Goal: Task Accomplishment & Management: Manage account settings

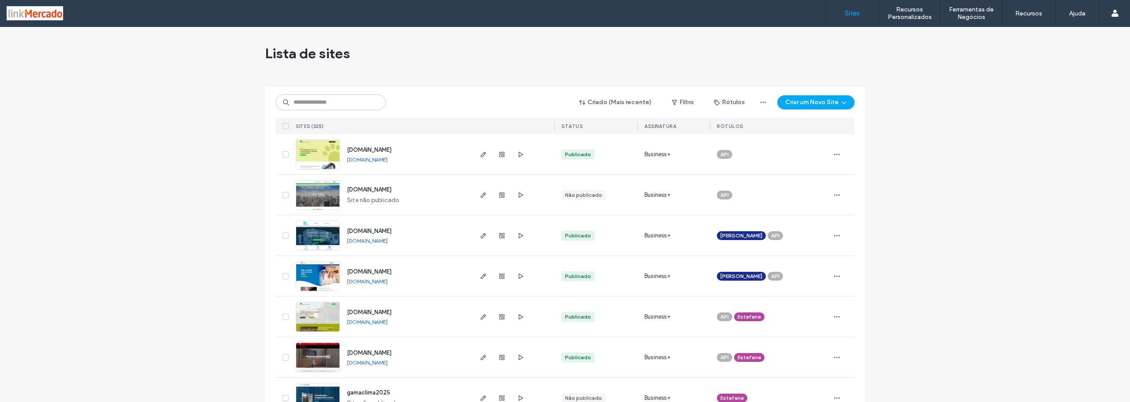
click at [314, 195] on img at bounding box center [317, 211] width 43 height 60
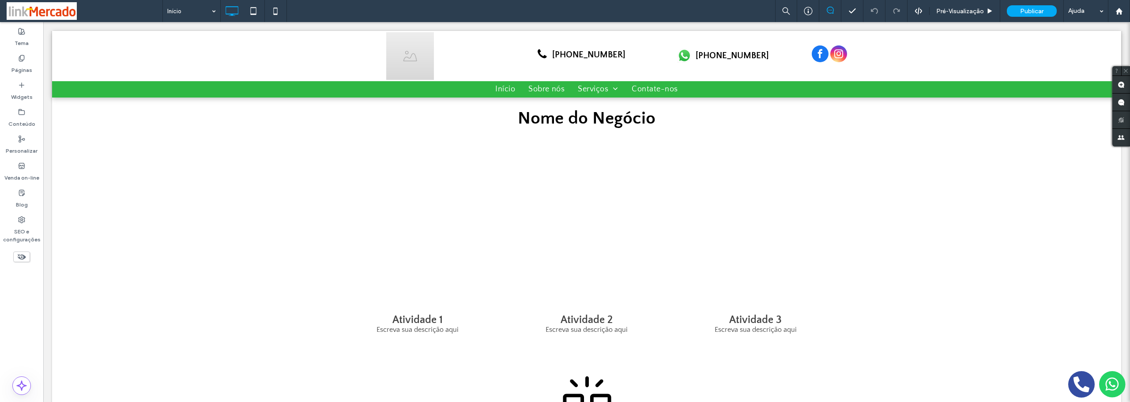
scroll to position [441, 0]
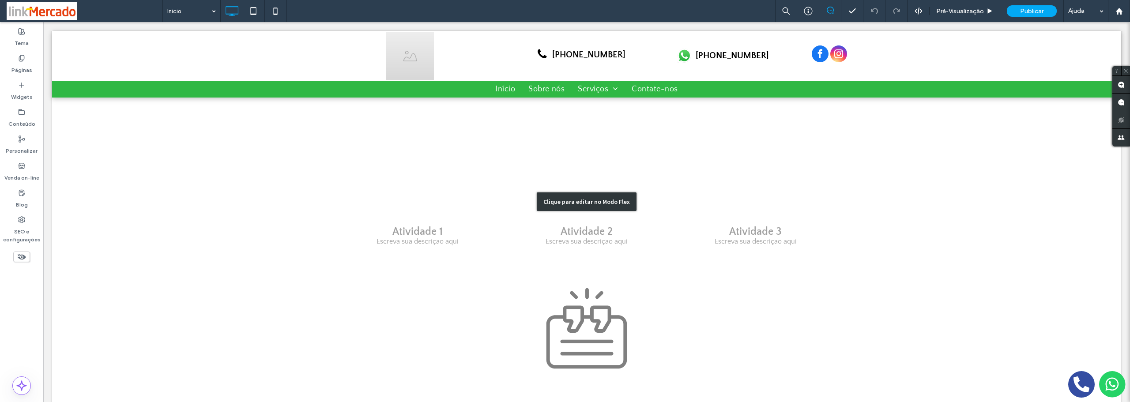
click at [595, 332] on div "Clique para editar no Modo Flex" at bounding box center [586, 201] width 1069 height 463
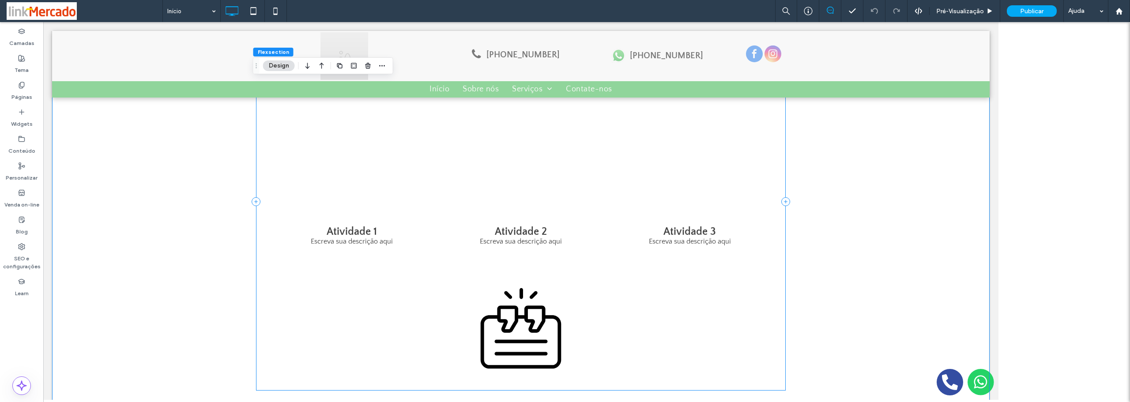
scroll to position [423, 0]
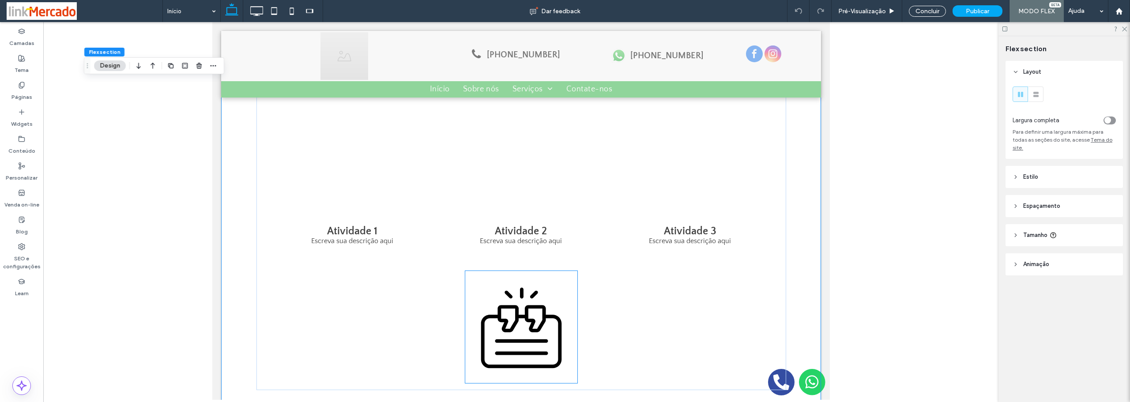
click at [499, 315] on icon at bounding box center [521, 327] width 112 height 112
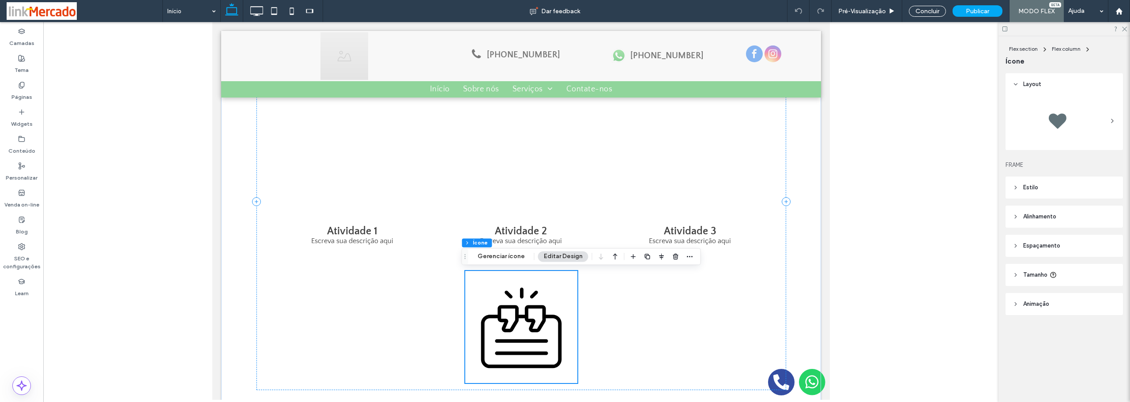
scroll to position [422, 0]
click at [503, 314] on icon at bounding box center [521, 327] width 112 height 112
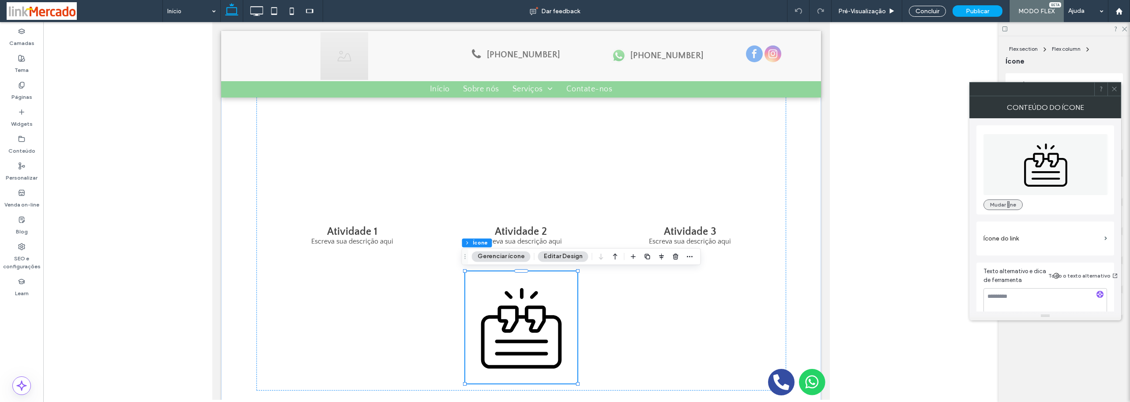
click at [992, 206] on button "Mudar ne" at bounding box center [1002, 205] width 39 height 11
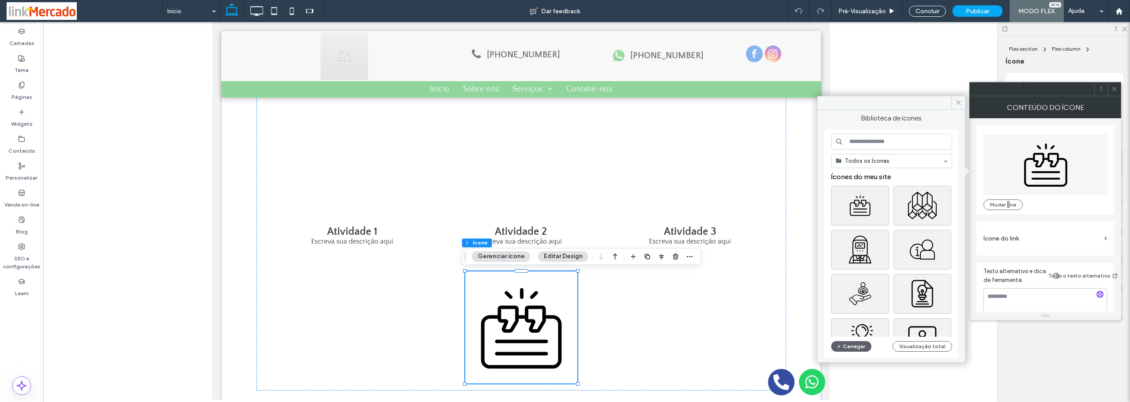
click at [853, 144] on input at bounding box center [891, 142] width 121 height 16
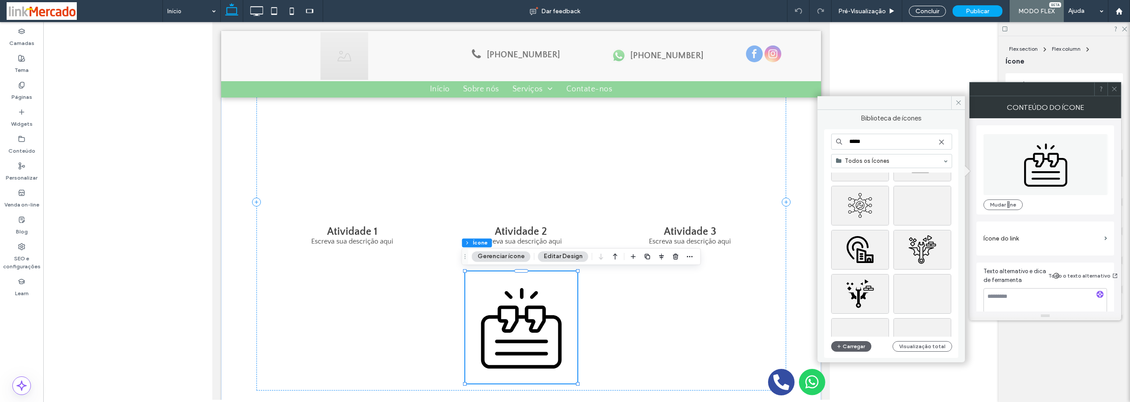
scroll to position [953, 0]
drag, startPoint x: 876, startPoint y: 144, endPoint x: 837, endPoint y: 145, distance: 38.9
click at [837, 145] on div "*****" at bounding box center [891, 142] width 121 height 16
type input "*****"
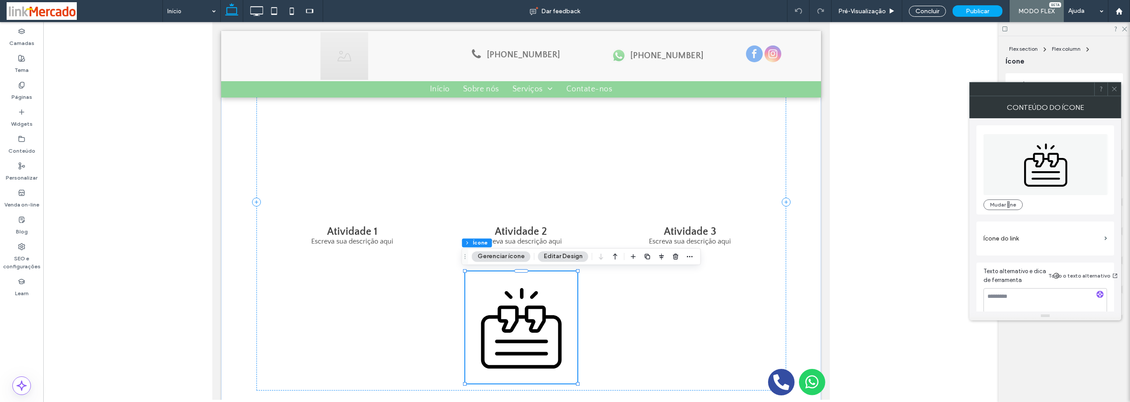
scroll to position [9, 0]
click at [1043, 166] on icon at bounding box center [1045, 155] width 124 height 61
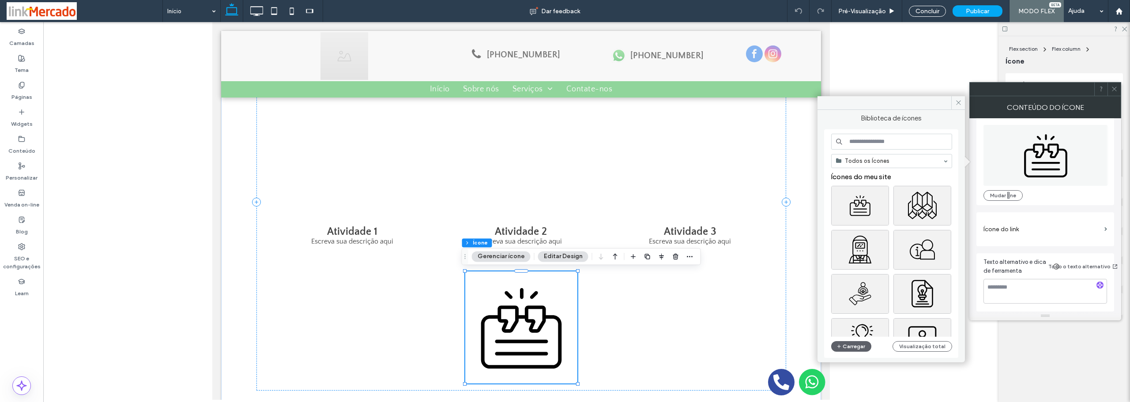
click at [861, 145] on input at bounding box center [891, 142] width 121 height 16
click at [855, 138] on input at bounding box center [891, 142] width 121 height 16
click at [874, 143] on input at bounding box center [891, 142] width 121 height 16
paste input "**********"
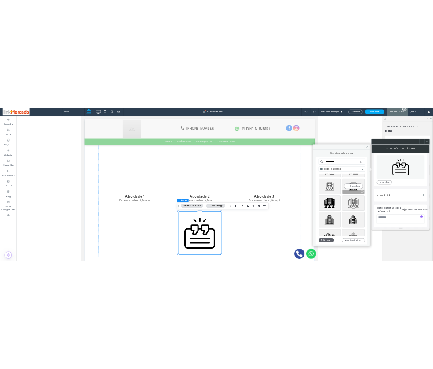
scroll to position [750, 0]
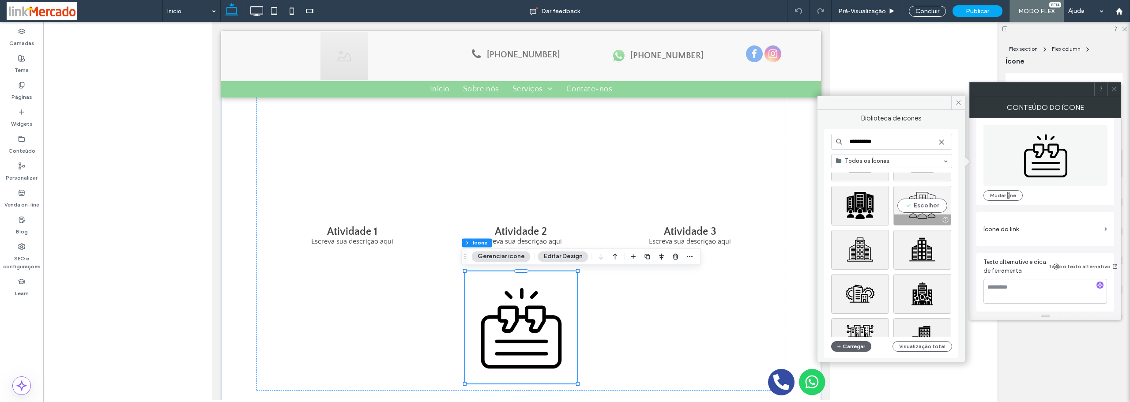
type input "**********"
click at [920, 196] on div "Escolher" at bounding box center [922, 206] width 58 height 40
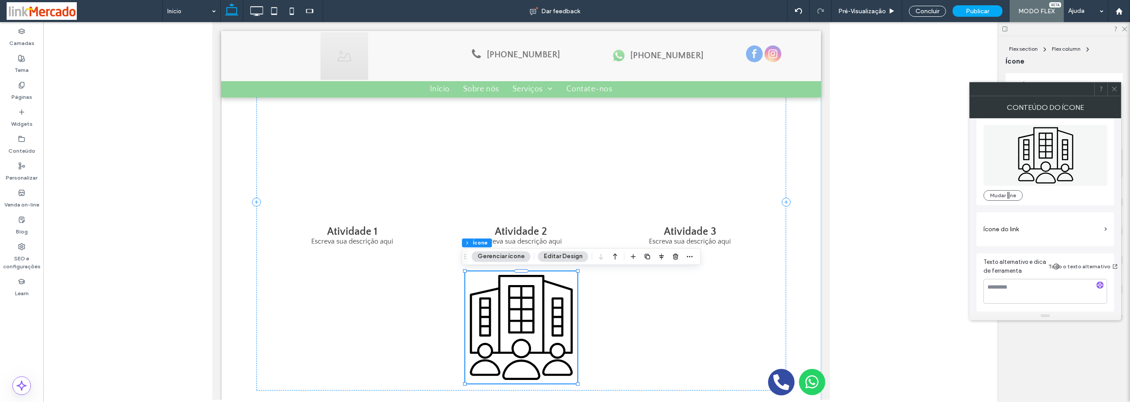
click at [1113, 88] on icon at bounding box center [1114, 89] width 7 height 7
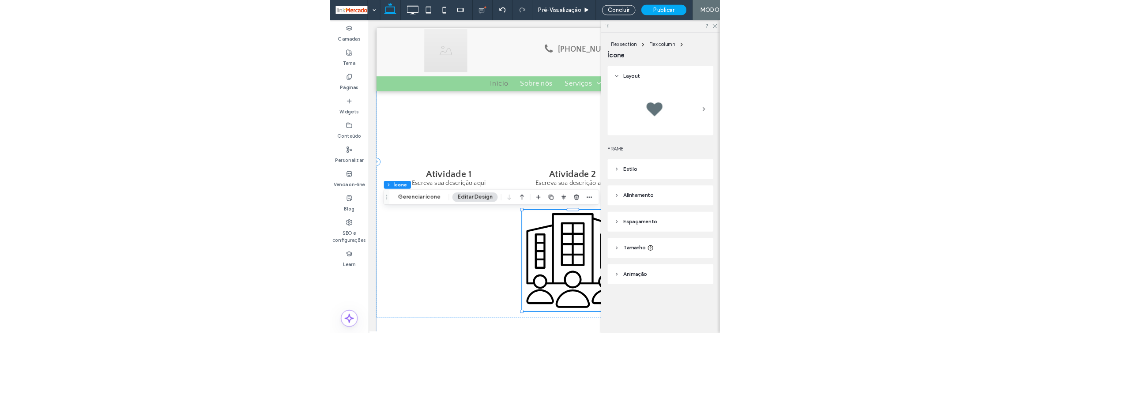
scroll to position [375, 0]
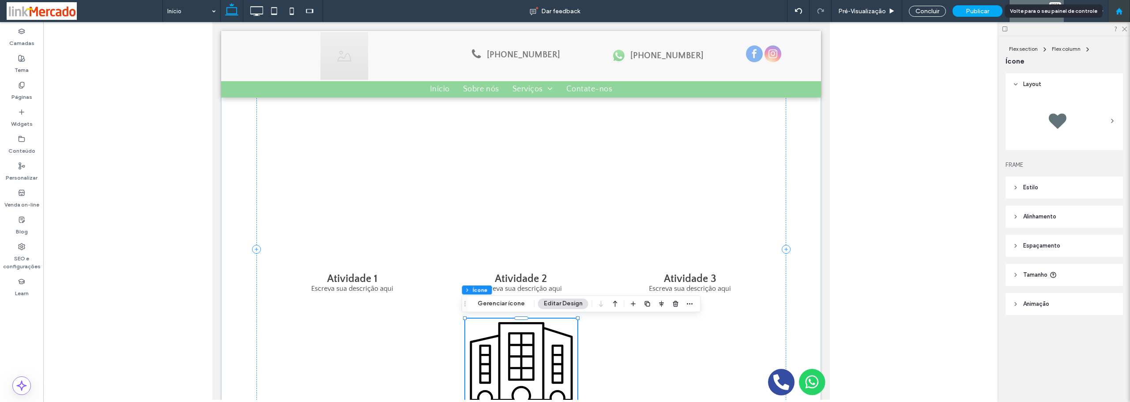
click at [1119, 11] on use at bounding box center [1118, 11] width 7 height 7
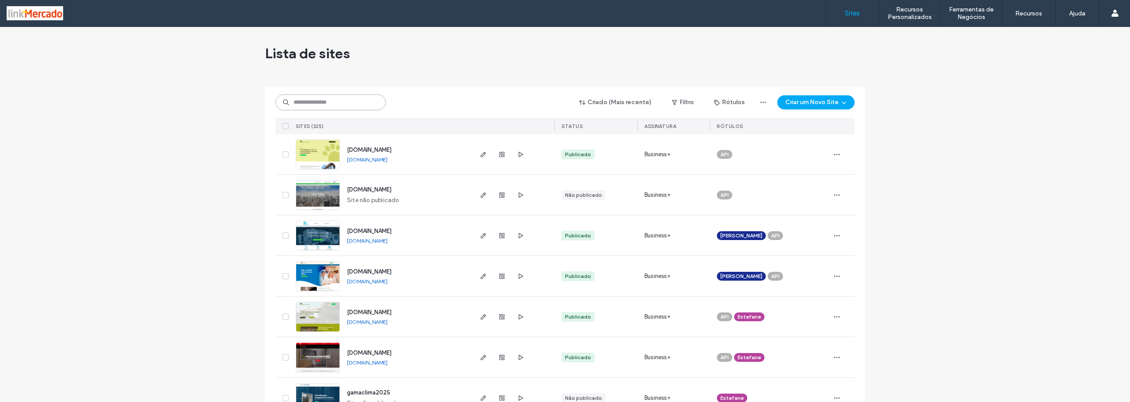
click at [305, 100] on input at bounding box center [330, 102] width 110 height 16
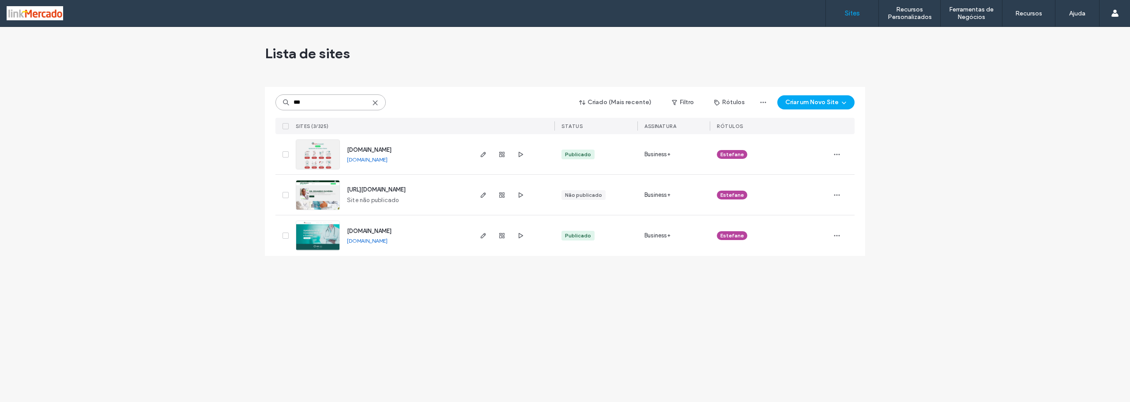
type input "***"
click at [324, 236] on img at bounding box center [317, 251] width 43 height 60
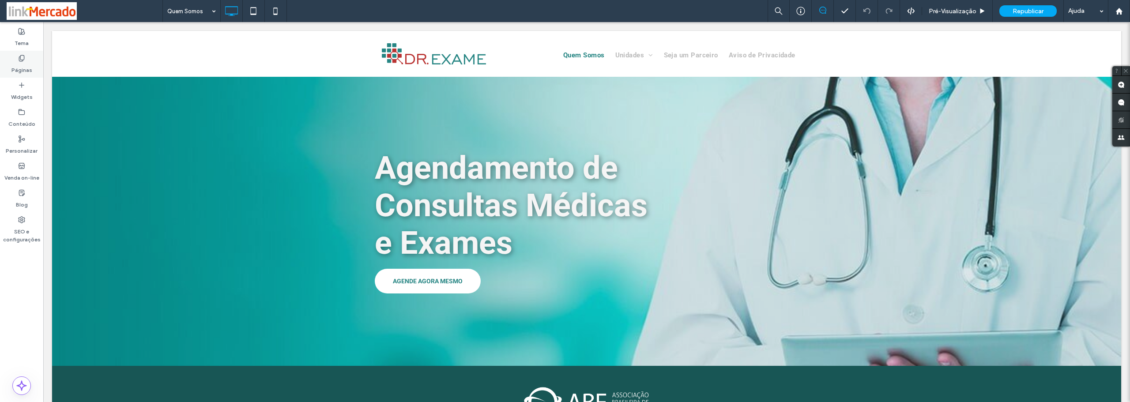
click at [16, 65] on label "Páginas" at bounding box center [21, 68] width 21 height 12
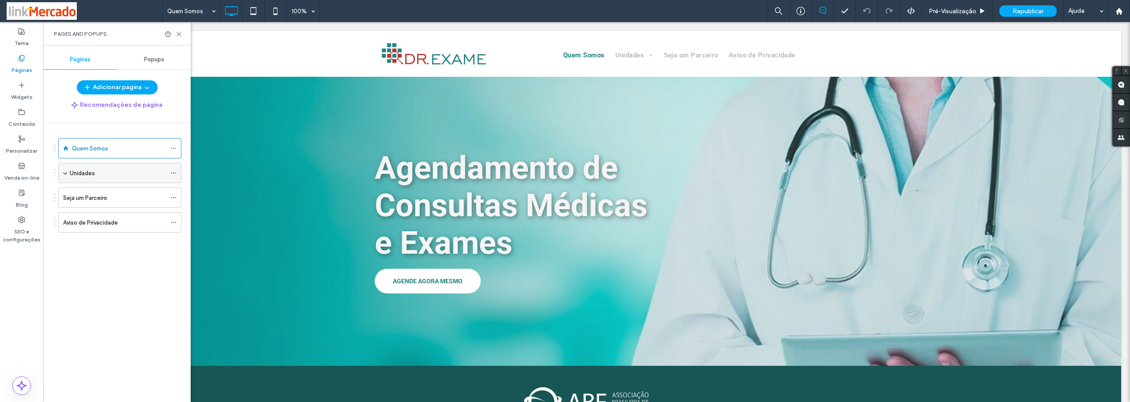
click at [105, 175] on div "Unidades" at bounding box center [118, 173] width 96 height 9
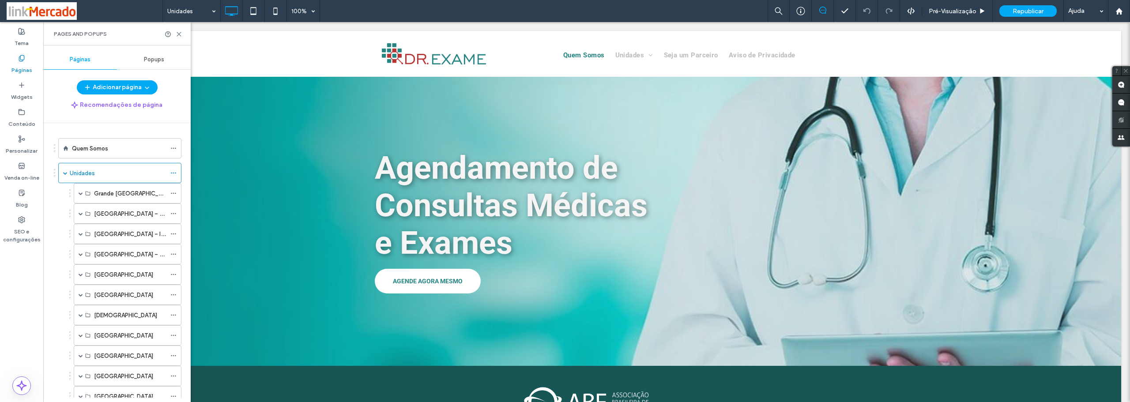
click at [80, 214] on div at bounding box center [565, 201] width 1130 height 402
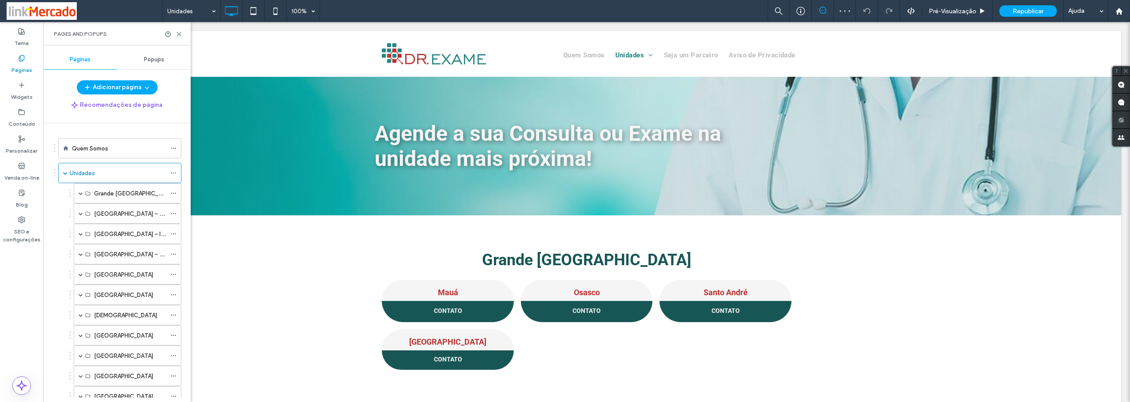
click at [80, 214] on span at bounding box center [81, 213] width 4 height 4
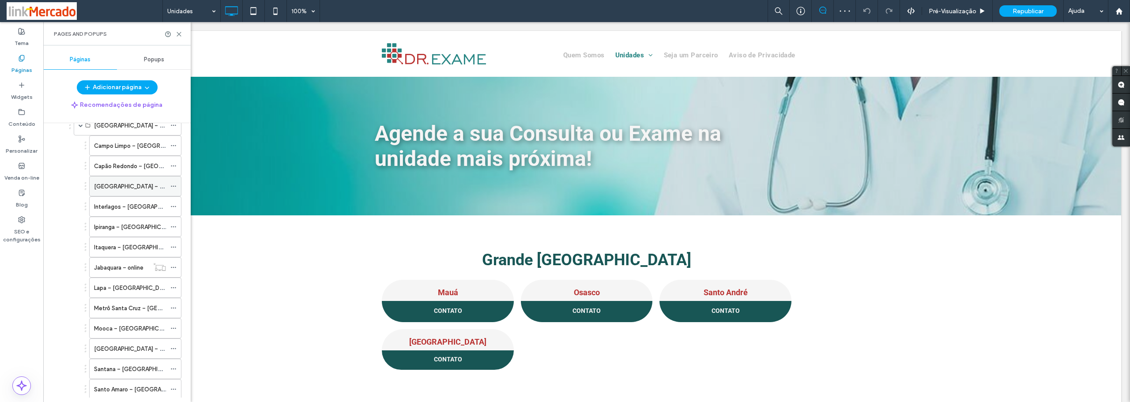
scroll to position [177, 0]
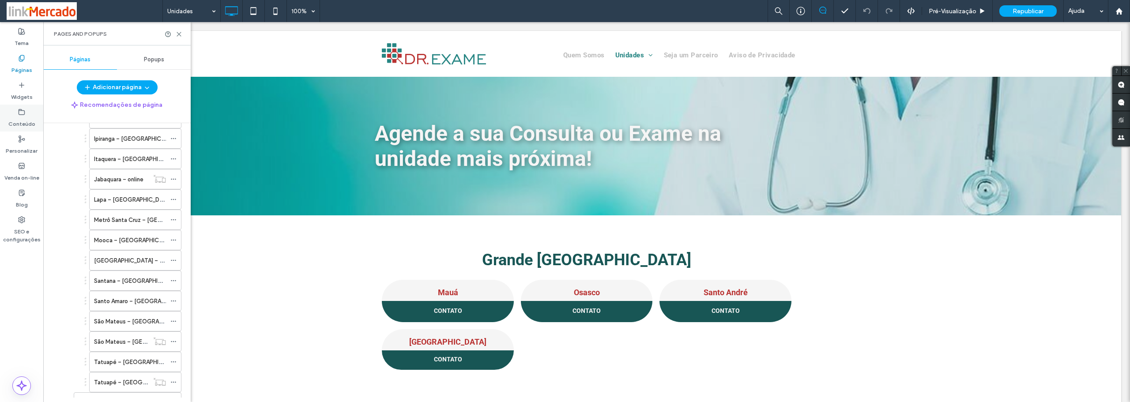
click at [24, 120] on label "Conteúdo" at bounding box center [21, 122] width 27 height 12
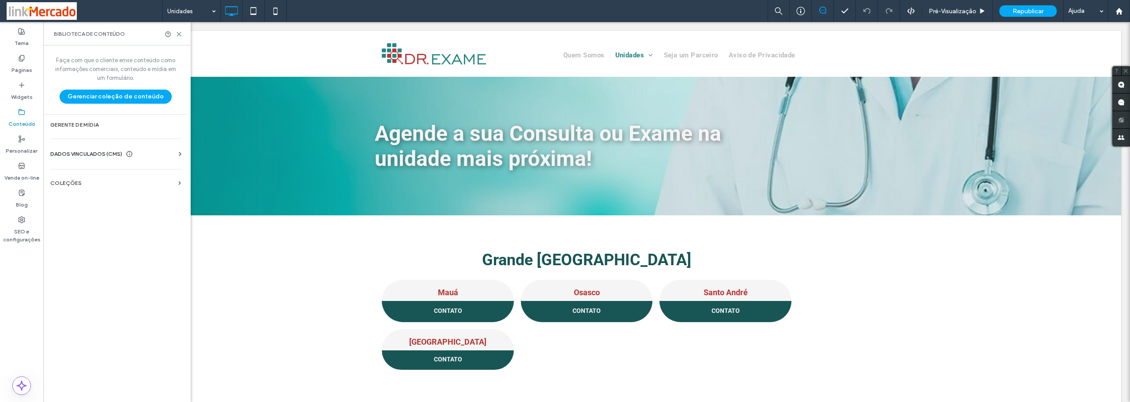
click at [74, 147] on div "DADOS VINCULADOS (CMS) Informações da empresa Texto da empresa Imagens da Empre…" at bounding box center [115, 154] width 145 height 23
click at [71, 155] on span "DADOS VINCULADOS (CMS)" at bounding box center [86, 154] width 72 height 9
click at [68, 179] on section "Informações da empresa" at bounding box center [117, 176] width 134 height 20
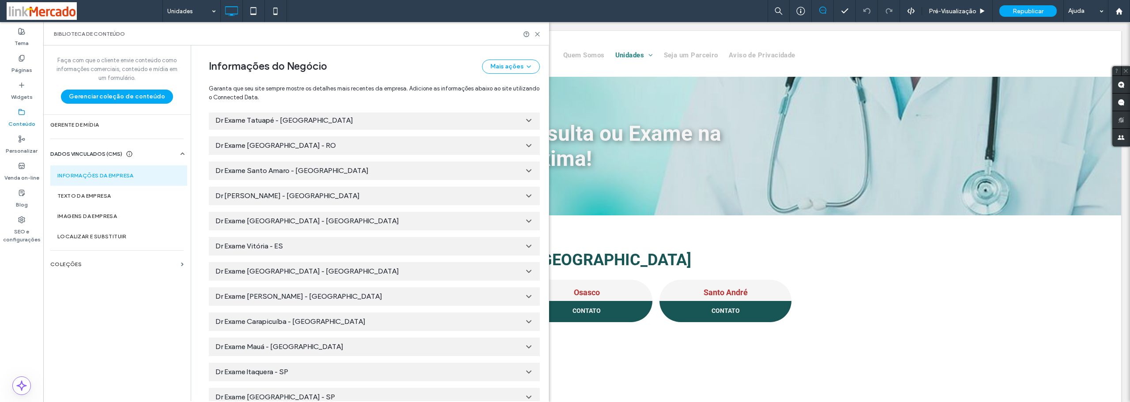
scroll to position [1802, 0]
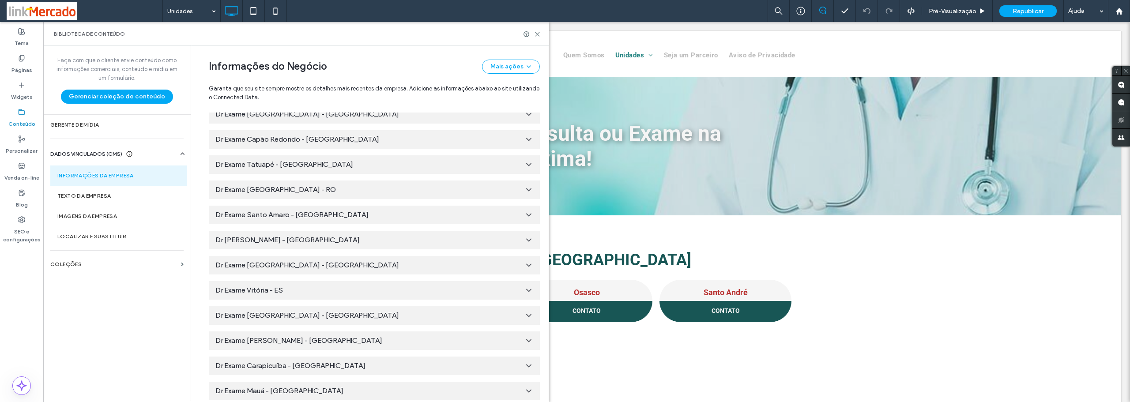
click at [525, 164] on icon at bounding box center [528, 164] width 9 height 9
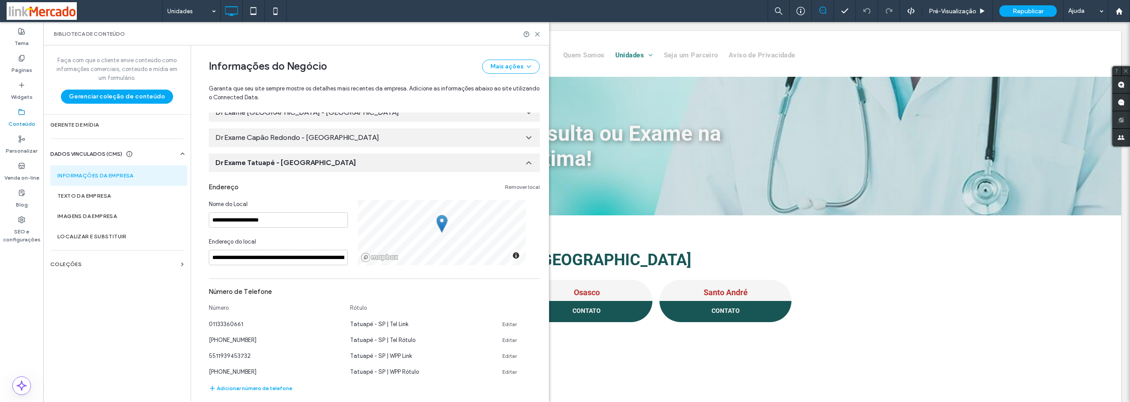
scroll to position [1848, 0]
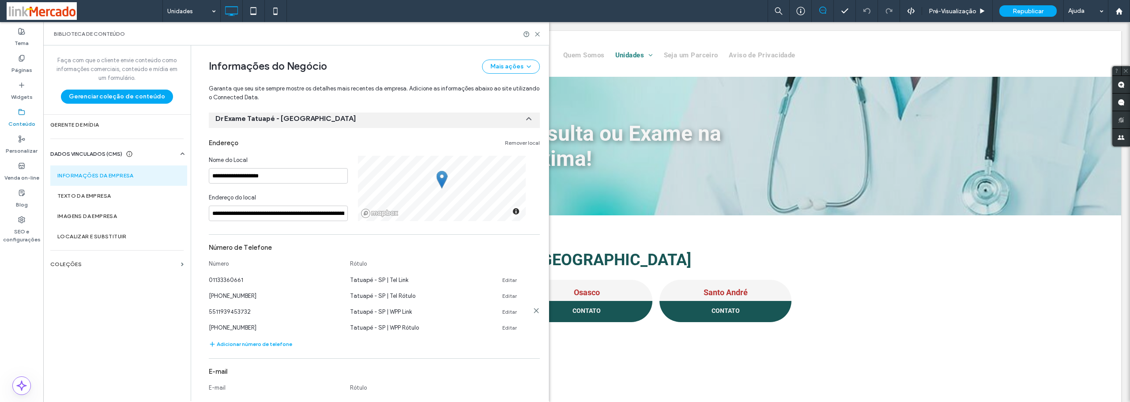
click at [505, 311] on link "Editar" at bounding box center [509, 312] width 15 height 7
drag, startPoint x: 291, startPoint y: 314, endPoint x: 188, endPoint y: 314, distance: 102.8
click at [191, 314] on div "**********" at bounding box center [370, 223] width 358 height 356
type input "**********"
click at [509, 312] on button "SALVAR" at bounding box center [509, 310] width 40 height 14
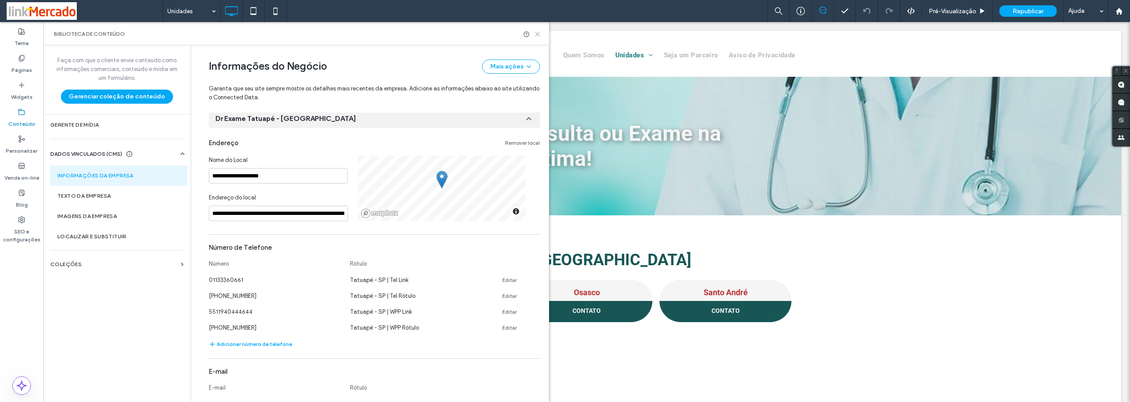
click at [538, 34] on use at bounding box center [537, 34] width 4 height 4
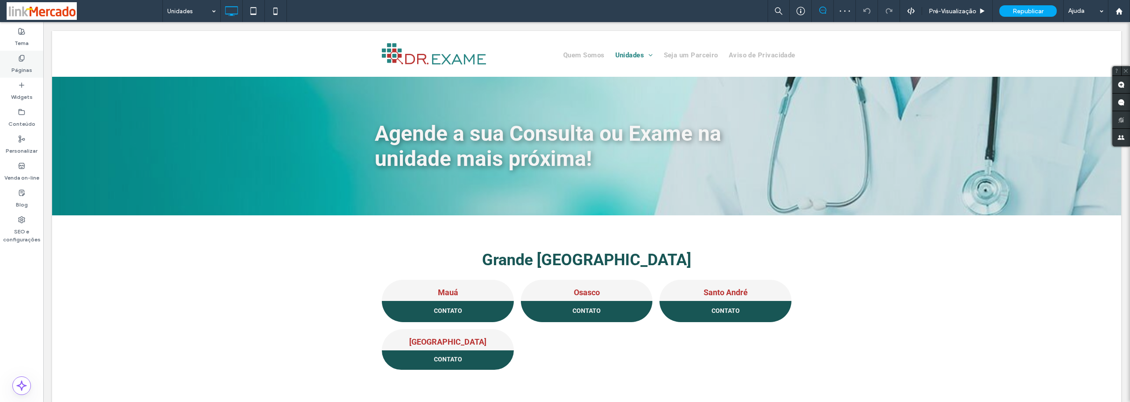
click at [20, 64] on label "Páginas" at bounding box center [21, 68] width 21 height 12
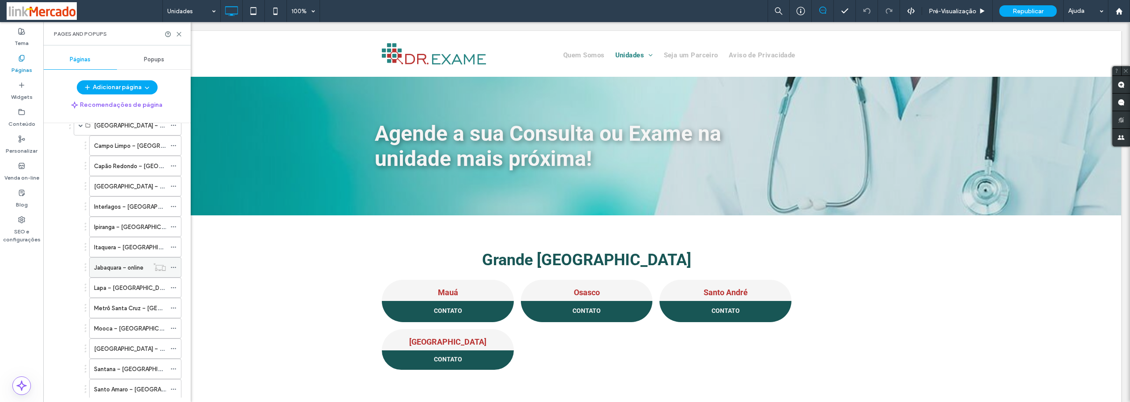
scroll to position [177, 0]
click at [124, 272] on div "Santana – Zona Norte" at bounding box center [130, 280] width 72 height 19
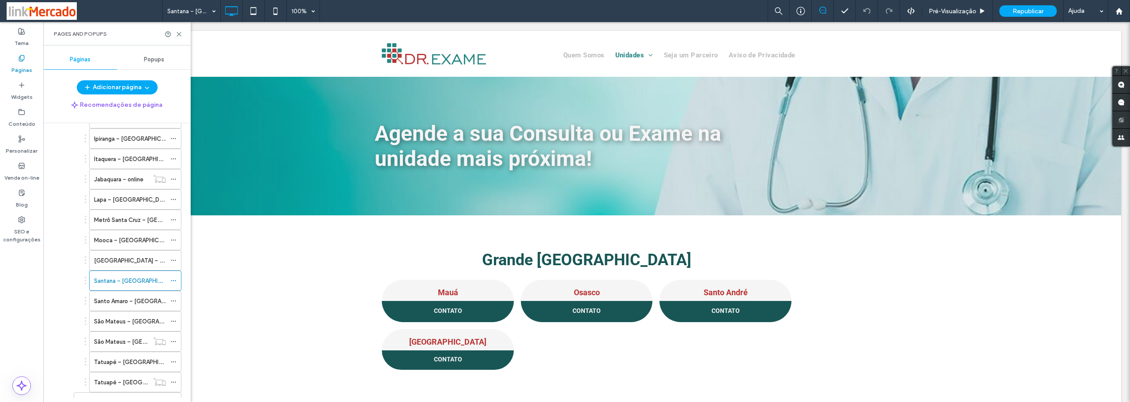
scroll to position [265, 0]
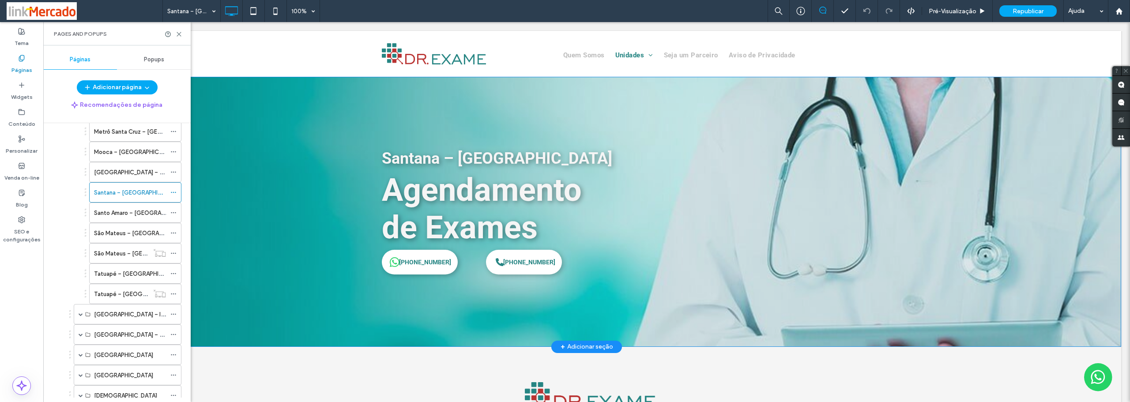
click at [346, 253] on div "Santana – Zona Norte Agendamento ﻿ de Exames (11) 94792-9670 Click To Paste (11…" at bounding box center [586, 212] width 1069 height 270
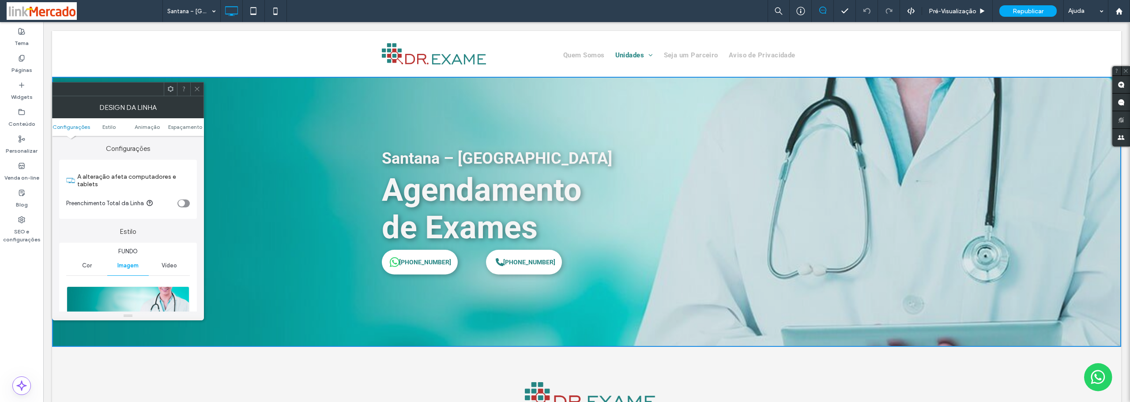
click at [197, 92] on span at bounding box center [197, 89] width 7 height 13
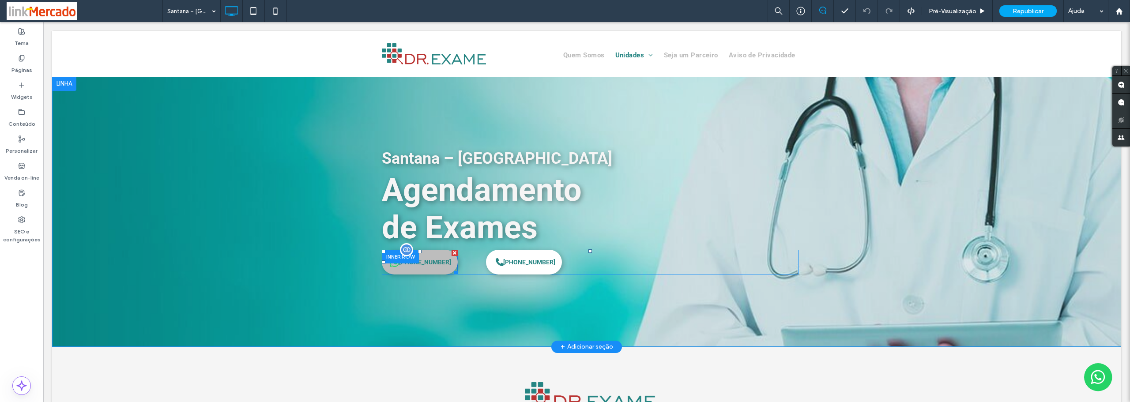
click at [432, 267] on span "(11) 94792-9670" at bounding box center [425, 262] width 58 height 16
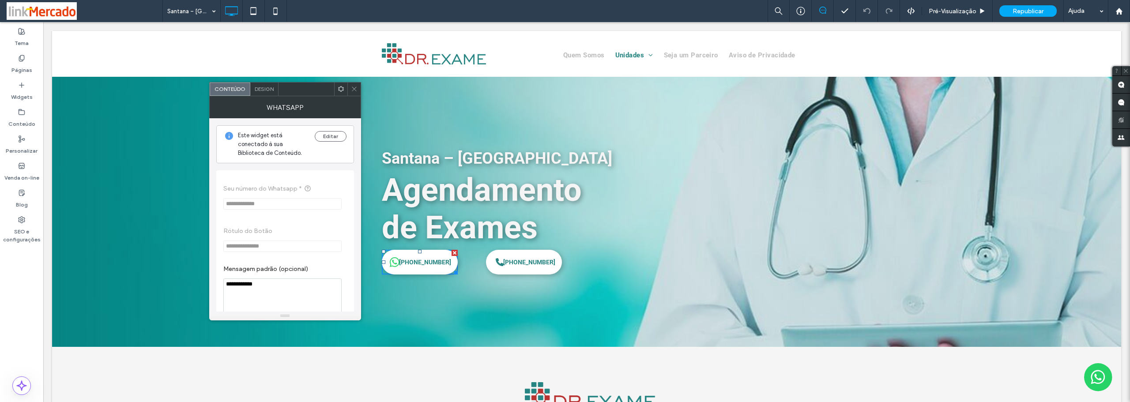
click at [352, 87] on icon at bounding box center [354, 89] width 7 height 7
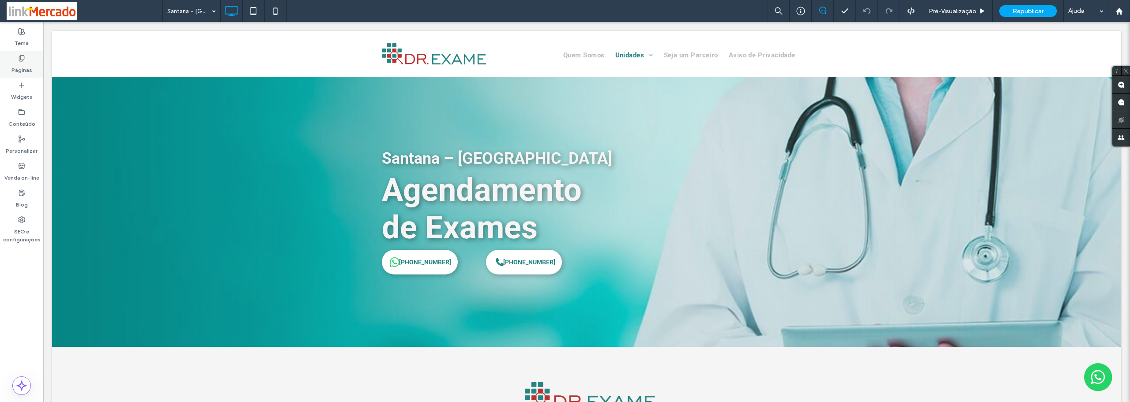
click at [22, 62] on label "Páginas" at bounding box center [21, 68] width 21 height 12
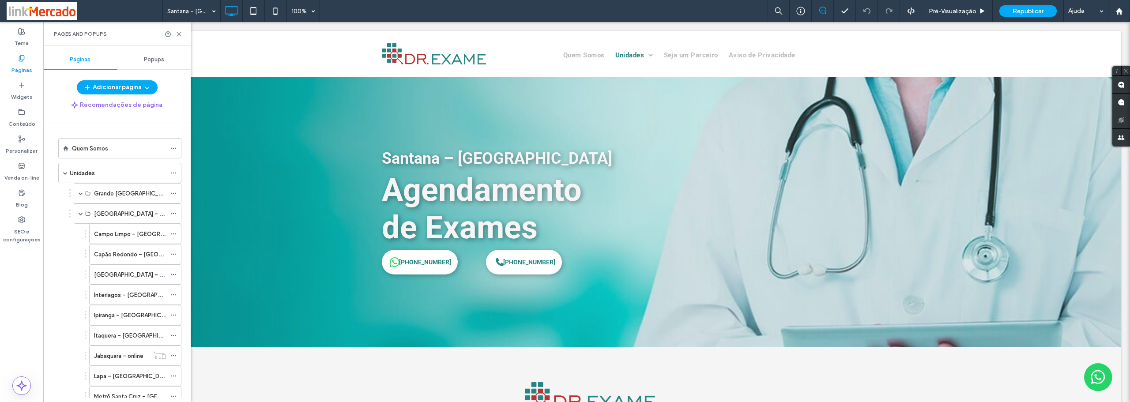
click at [22, 62] on label "Páginas" at bounding box center [21, 68] width 21 height 12
click at [22, 123] on label "Conteúdo" at bounding box center [21, 122] width 27 height 12
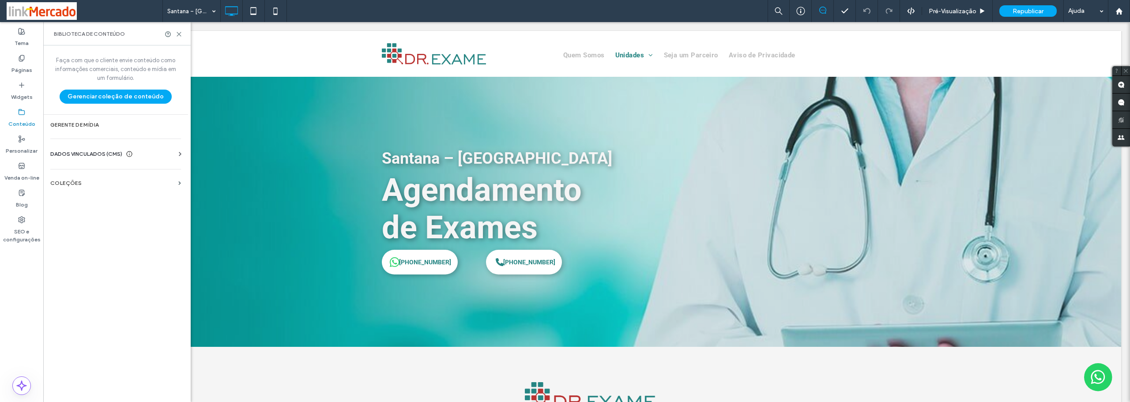
click at [83, 153] on span "DADOS VINCULADOS (CMS)" at bounding box center [86, 154] width 72 height 9
click at [79, 196] on label "Texto da empresa" at bounding box center [117, 196] width 120 height 6
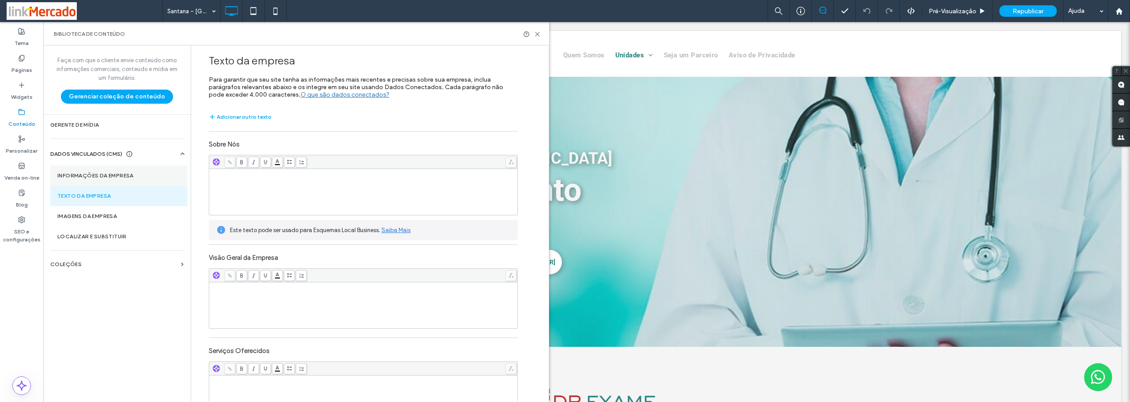
click at [87, 175] on label "Informações da empresa" at bounding box center [118, 176] width 123 height 6
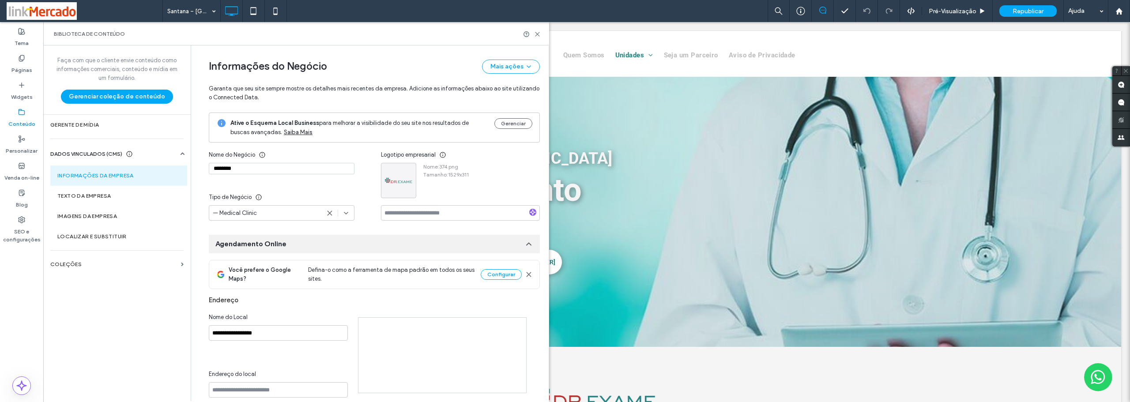
type input "********"
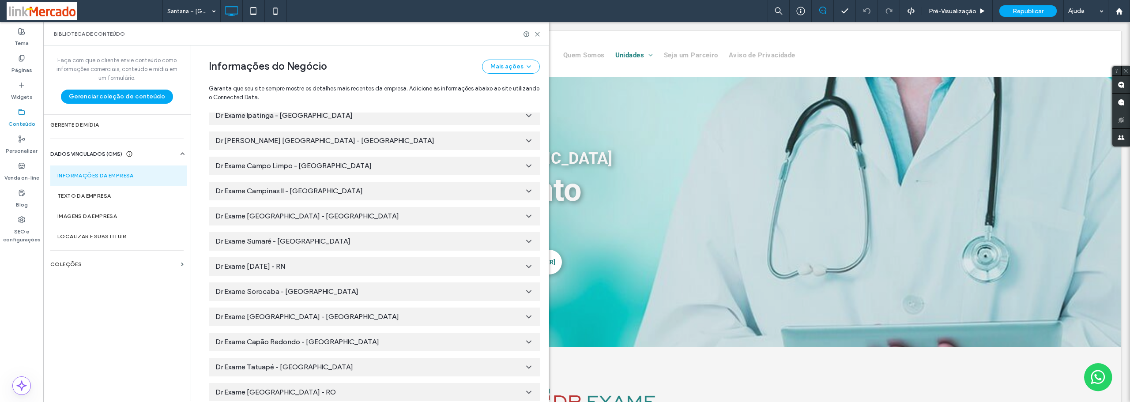
scroll to position [1663, 0]
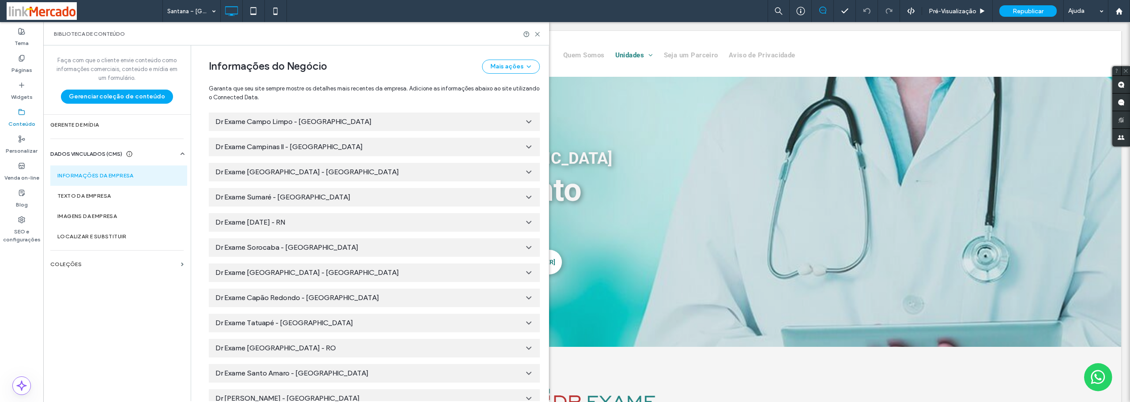
click at [527, 324] on icon at bounding box center [528, 323] width 9 height 9
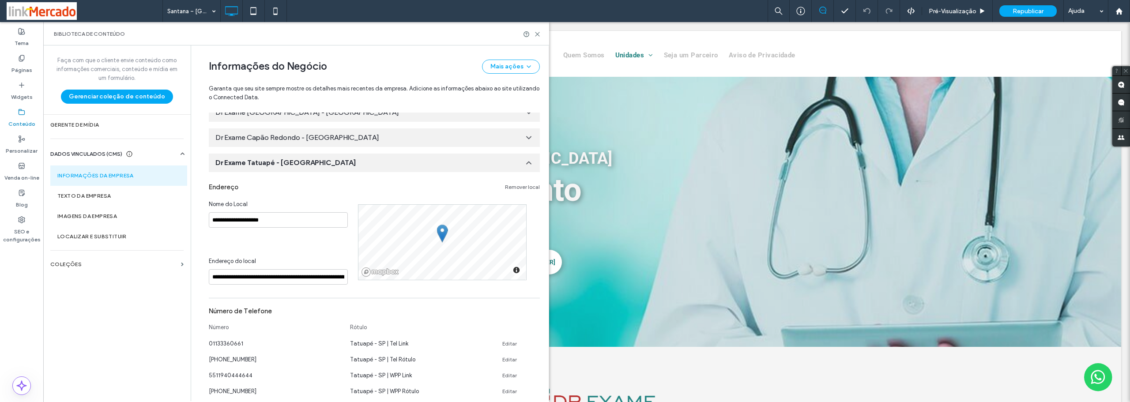
scroll to position [1867, 0]
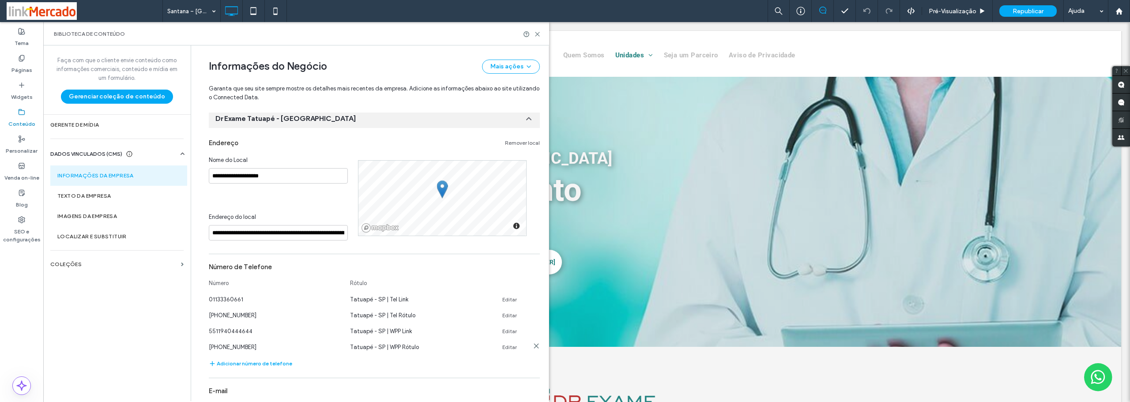
click at [502, 346] on link "Editar" at bounding box center [509, 347] width 15 height 7
drag, startPoint x: 254, startPoint y: 348, endPoint x: 209, endPoint y: 349, distance: 45.5
click at [209, 349] on input "**********" at bounding box center [275, 346] width 132 height 15
drag, startPoint x: 251, startPoint y: 331, endPoint x: 213, endPoint y: 335, distance: 38.7
click at [213, 335] on div "5511940444644" at bounding box center [275, 331] width 132 height 9
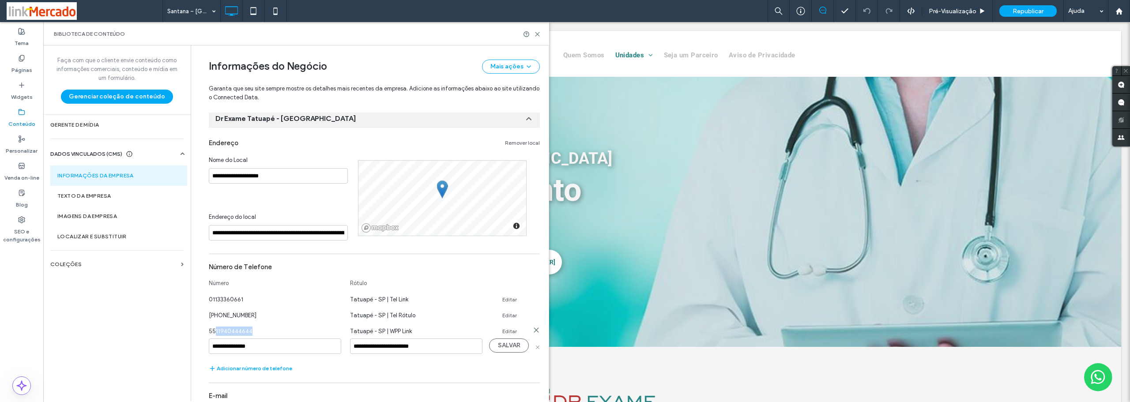
copy span "11940444644"
click at [254, 347] on input "**********" at bounding box center [275, 346] width 132 height 15
drag, startPoint x: 254, startPoint y: 347, endPoint x: 204, endPoint y: 348, distance: 50.3
click at [248, 330] on div "5511940444644" at bounding box center [275, 331] width 132 height 9
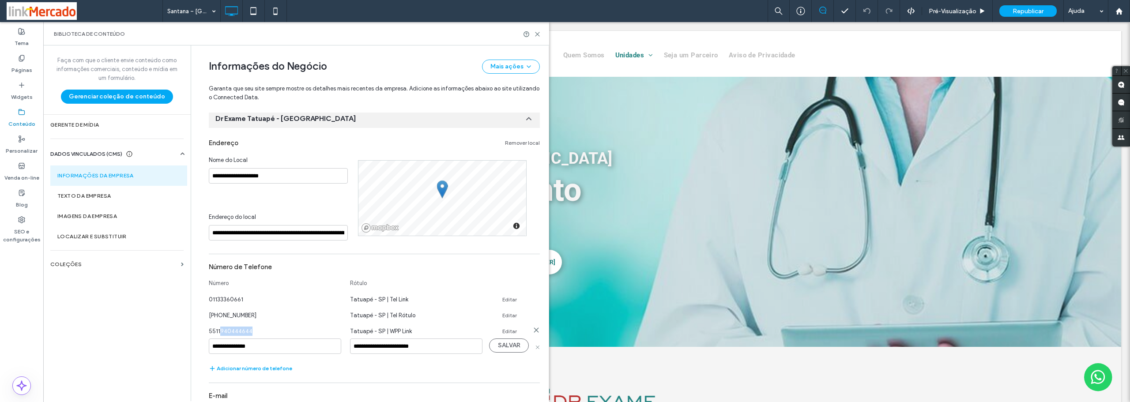
drag, startPoint x: 248, startPoint y: 331, endPoint x: 218, endPoint y: 334, distance: 30.2
click at [218, 334] on div "5511940444644" at bounding box center [275, 331] width 132 height 9
copy span "940444644"
click at [253, 347] on input "**********" at bounding box center [275, 346] width 132 height 15
drag, startPoint x: 253, startPoint y: 347, endPoint x: 219, endPoint y: 354, distance: 34.8
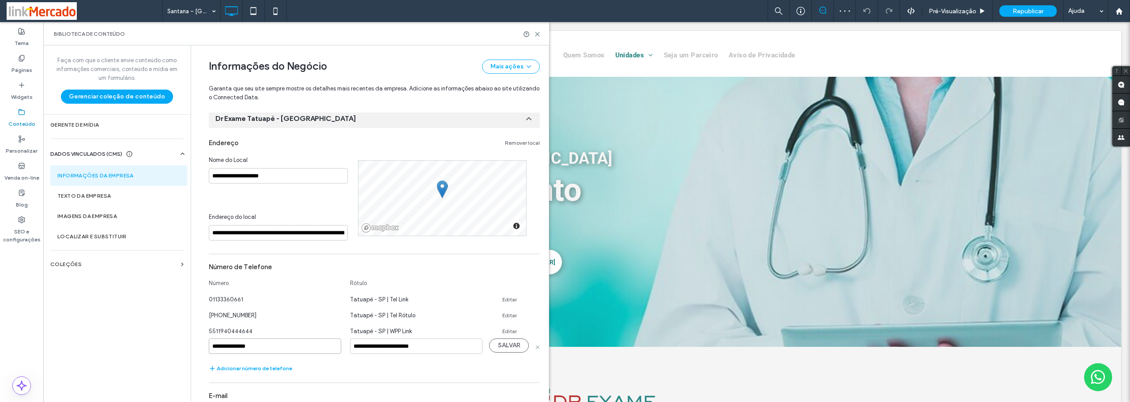
click at [219, 354] on div "**********" at bounding box center [275, 347] width 132 height 16
paste input
click at [237, 345] on input "**********" at bounding box center [275, 346] width 132 height 15
type input "**********"
click at [502, 345] on button "SALVAR" at bounding box center [509, 346] width 40 height 14
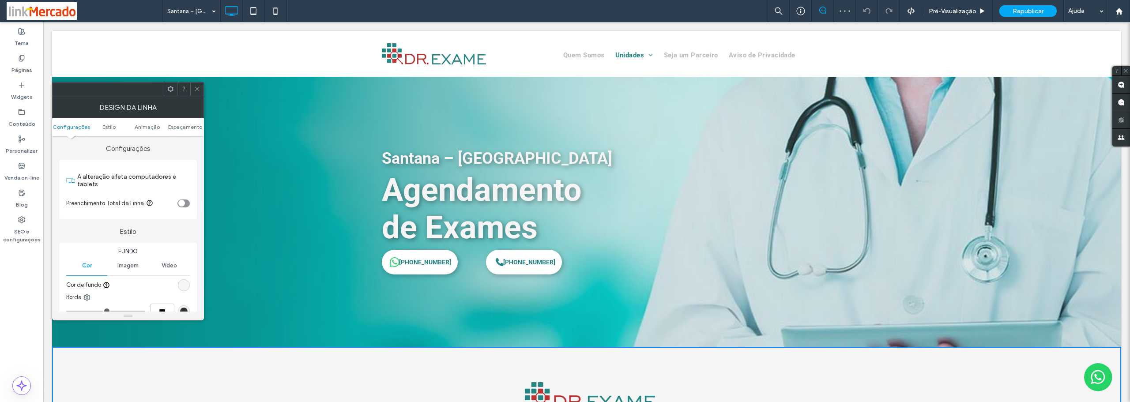
click at [197, 87] on icon at bounding box center [197, 89] width 7 height 7
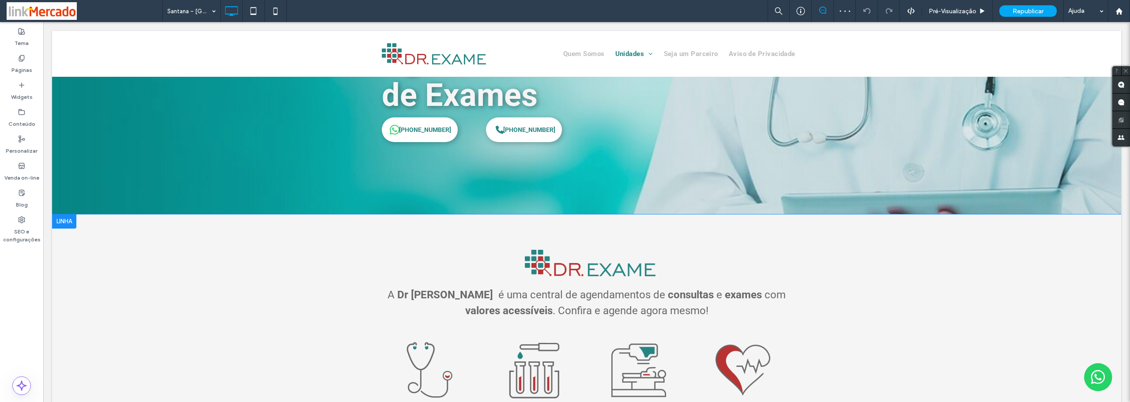
scroll to position [0, 0]
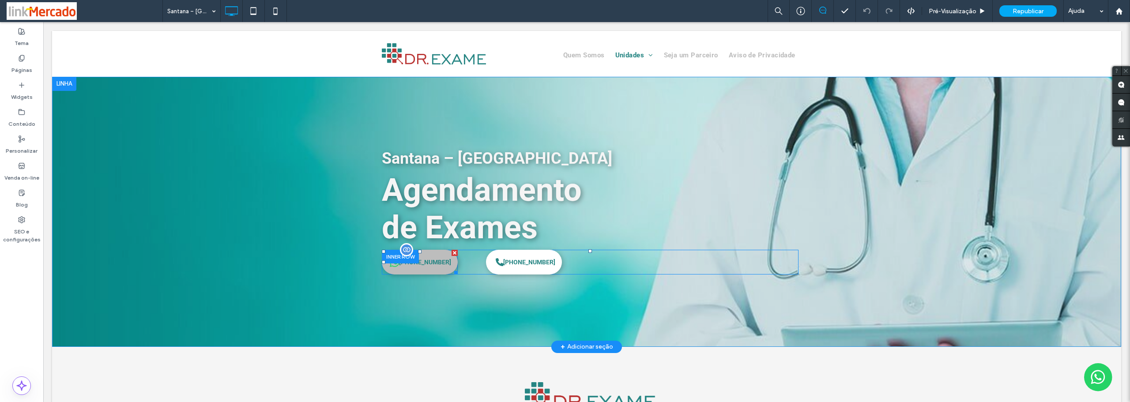
click at [408, 268] on span "(11) 94792-9670" at bounding box center [425, 262] width 58 height 16
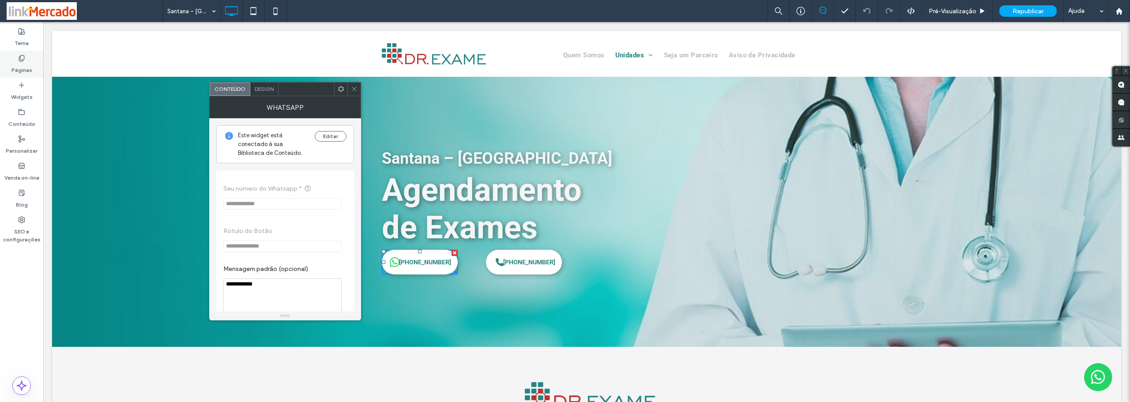
click at [20, 61] on icon at bounding box center [21, 58] width 7 height 7
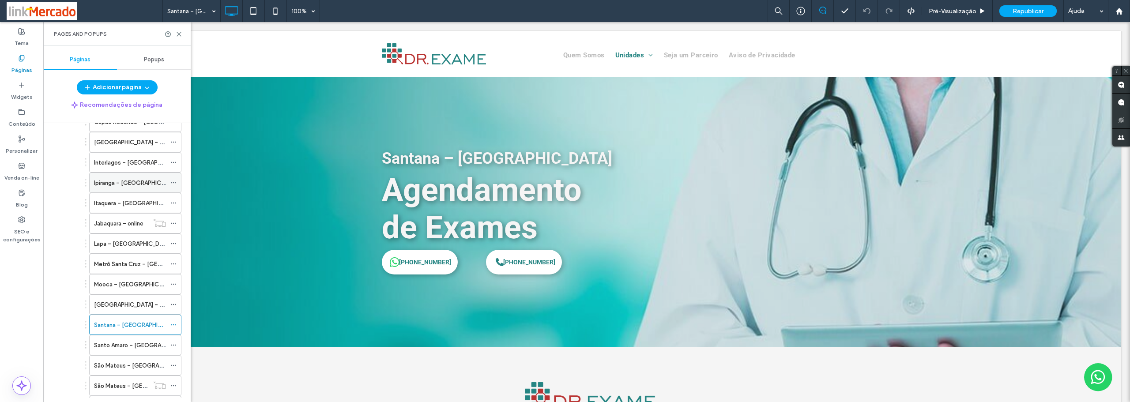
scroll to position [221, 0]
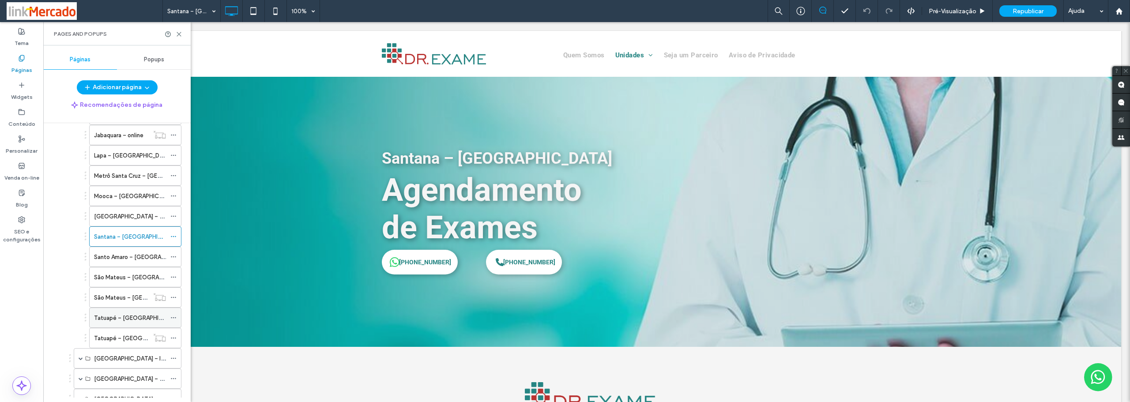
click at [134, 320] on label "Tatuapé – Zona Leste" at bounding box center [138, 317] width 88 height 15
click at [136, 335] on label "Tatuapé – Zona Leste" at bounding box center [138, 338] width 88 height 15
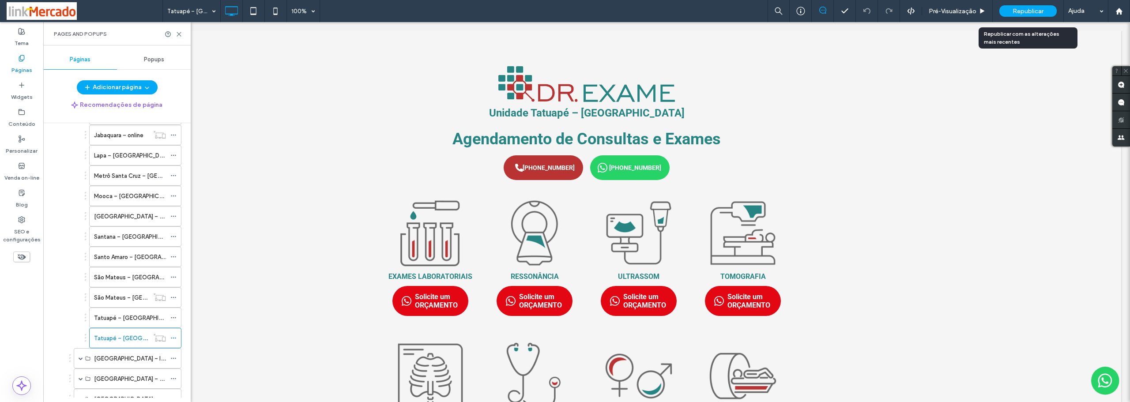
click at [1025, 8] on span "Republicar" at bounding box center [1028, 12] width 31 height 8
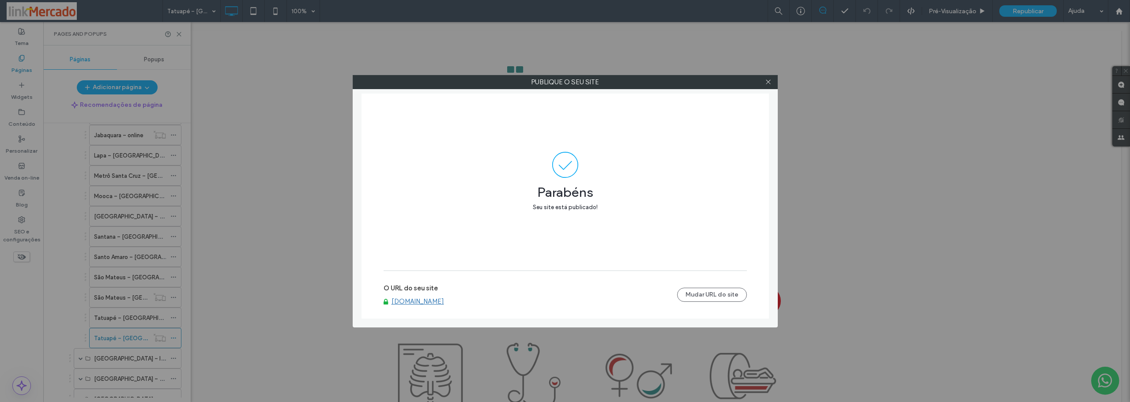
click at [273, 249] on div "Publique o seu site Parabéns Seu site está publicado! O URL do seu site www.dre…" at bounding box center [565, 201] width 1130 height 402
click at [767, 83] on icon at bounding box center [768, 82] width 7 height 7
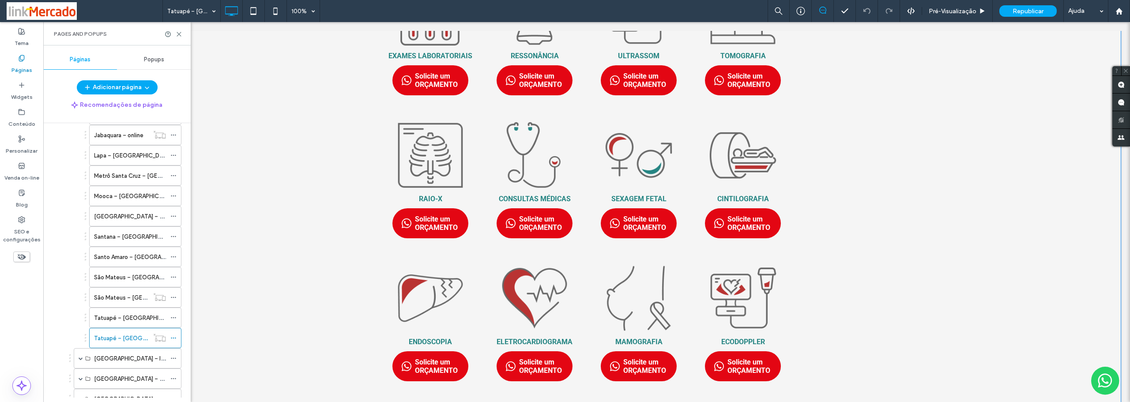
scroll to position [88, 0]
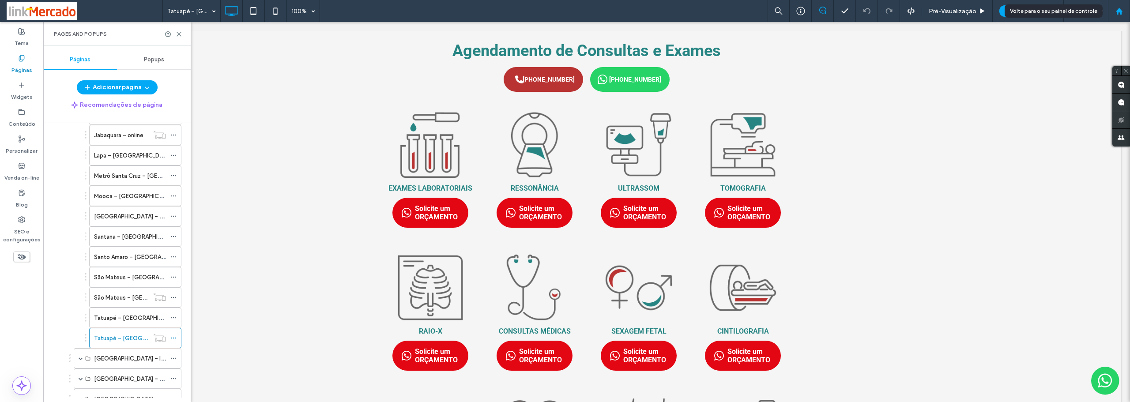
click at [1117, 12] on use at bounding box center [1118, 11] width 7 height 7
